Goal: Navigation & Orientation: Find specific page/section

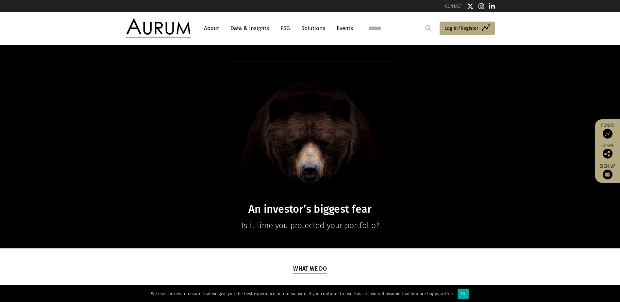
click at [454, 6] on link "CONTACT" at bounding box center [453, 6] width 17 height 5
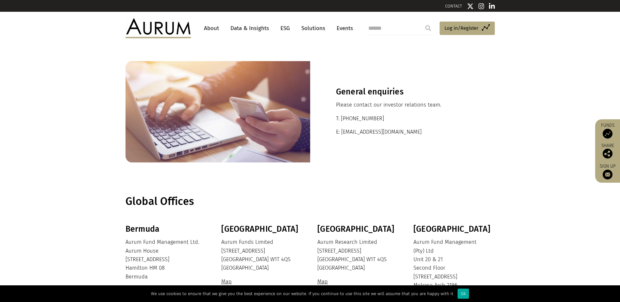
click at [315, 26] on link "Solutions" at bounding box center [313, 28] width 30 height 12
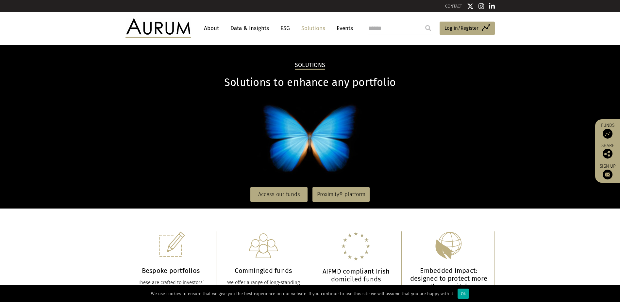
click at [212, 27] on link "About" at bounding box center [212, 28] width 22 height 12
